Goal: Task Accomplishment & Management: Use online tool/utility

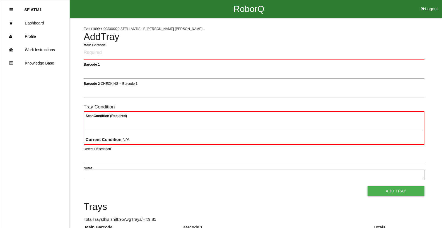
drag, startPoint x: 0, startPoint y: 0, endPoint x: 411, endPoint y: 36, distance: 412.6
click at [411, 36] on h4 "Add Tray" at bounding box center [254, 37] width 340 height 11
click at [425, 4] on button "Logout" at bounding box center [429, 2] width 25 height 4
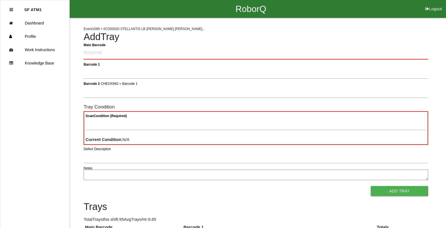
select select "Worker"
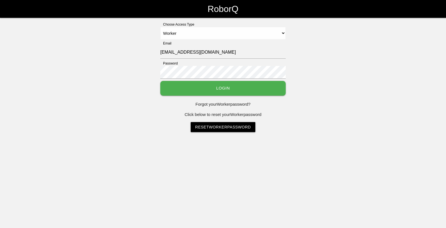
click at [274, 89] on button "Login" at bounding box center [222, 88] width 125 height 15
